Goal: Information Seeking & Learning: Learn about a topic

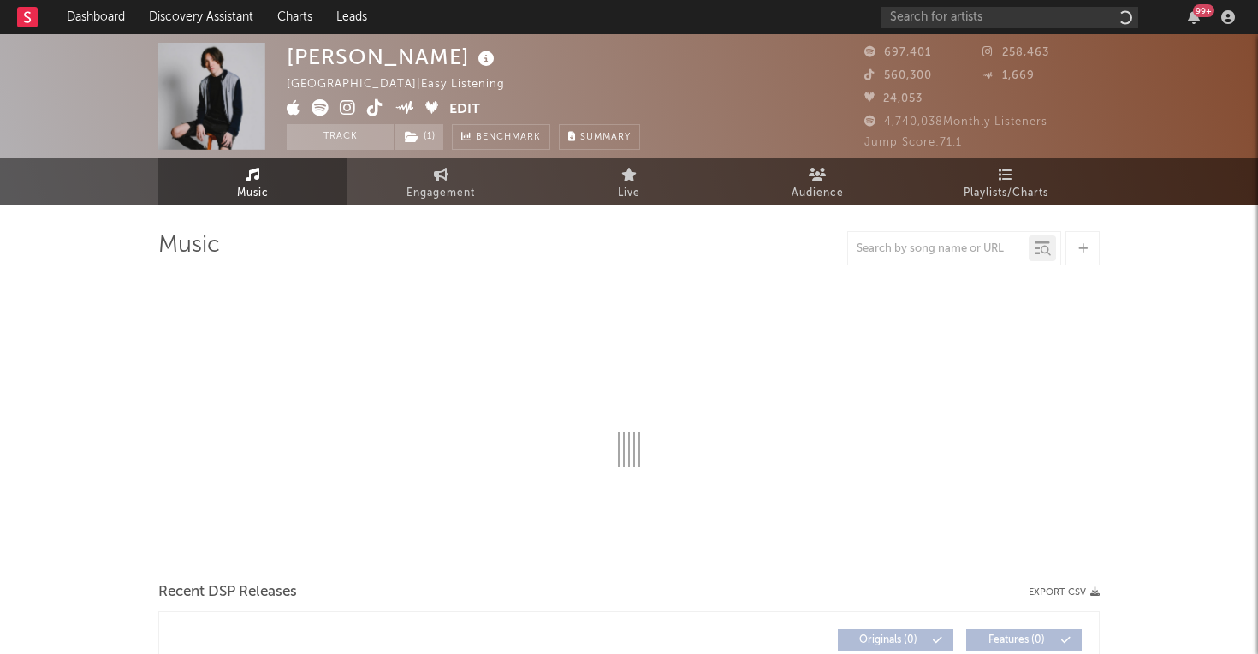
select select "6m"
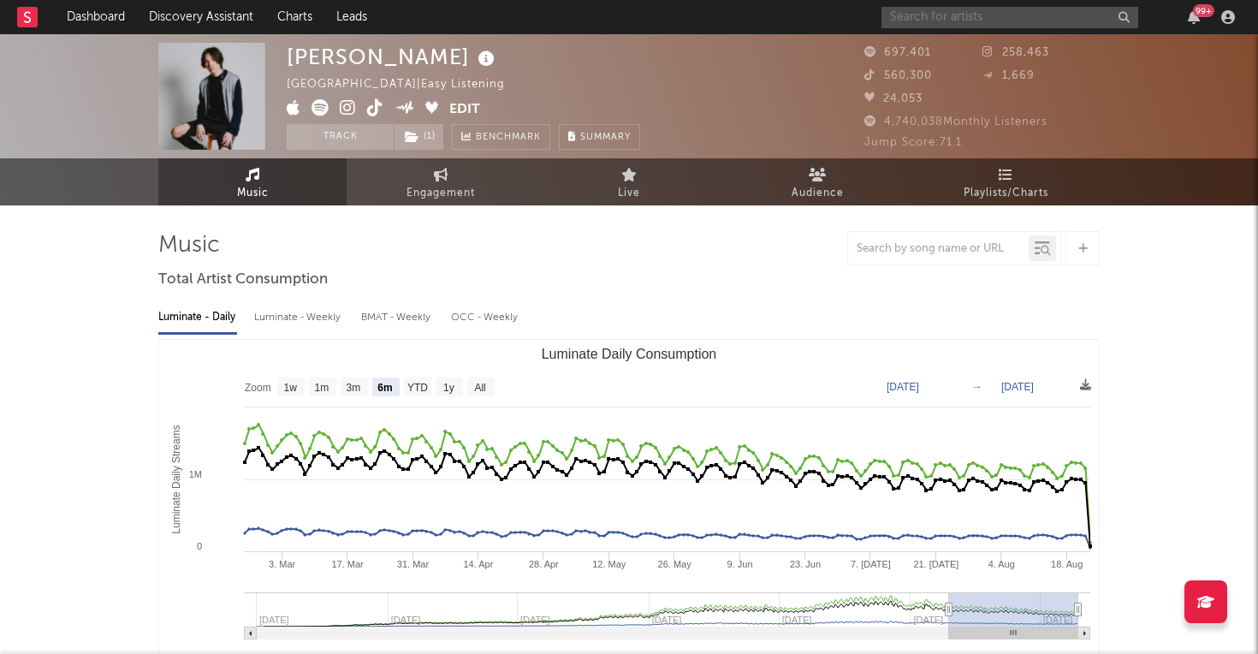
click at [954, 16] on input "text" at bounding box center [1009, 17] width 257 height 21
type input "estevie"
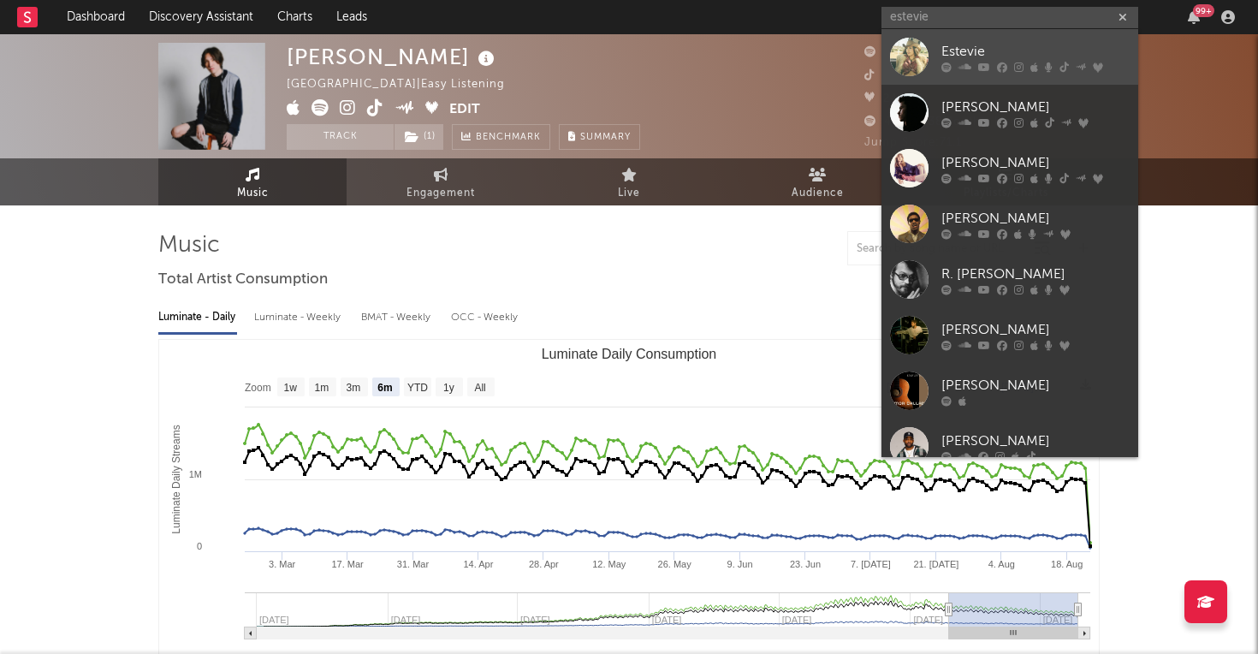
click at [918, 51] on div at bounding box center [909, 57] width 38 height 38
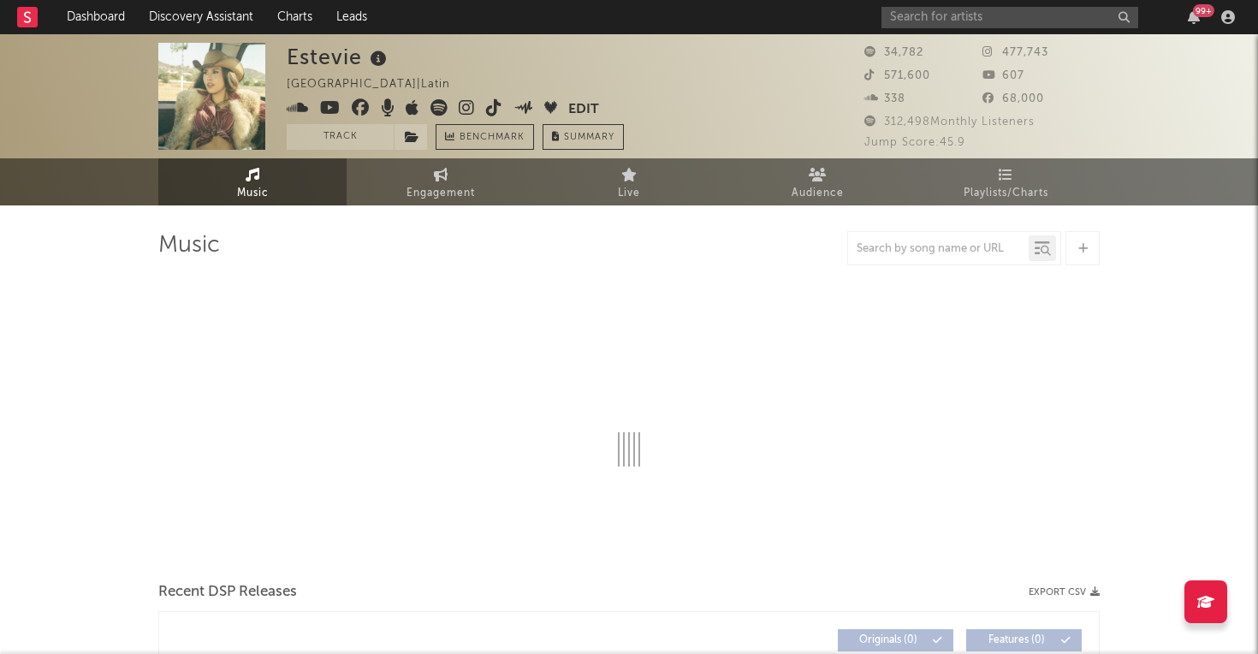
select select "6m"
